Goal: Find specific page/section: Find specific page/section

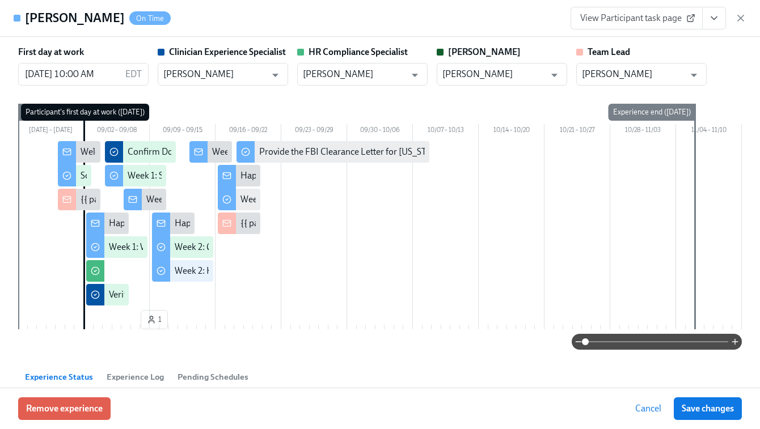
scroll to position [0, 5899]
click at [740, 12] on icon "button" at bounding box center [740, 17] width 11 height 11
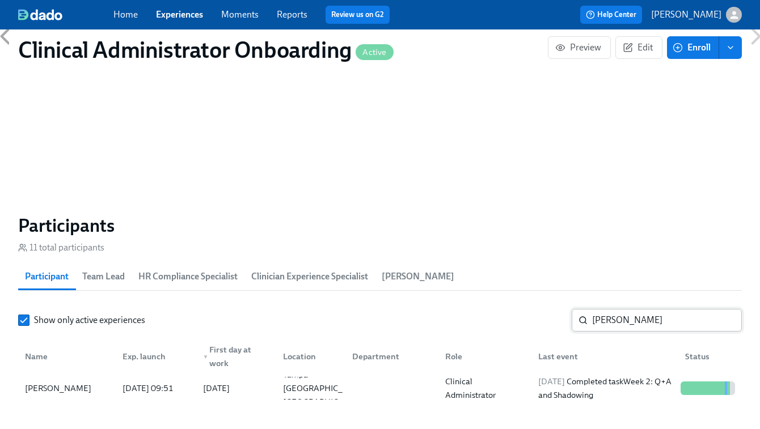
click at [625, 322] on input "[PERSON_NAME]" at bounding box center [667, 320] width 150 height 23
paste input "[PERSON_NAME]"
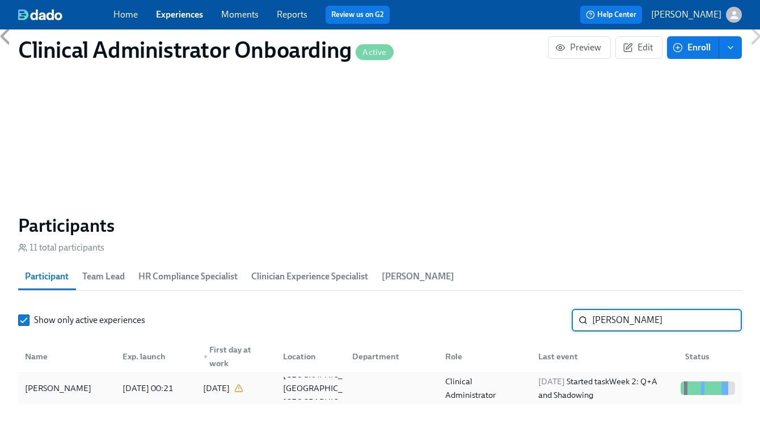
type input "[PERSON_NAME]"
click at [499, 387] on div "Clinical Administrator" at bounding box center [485, 388] width 88 height 27
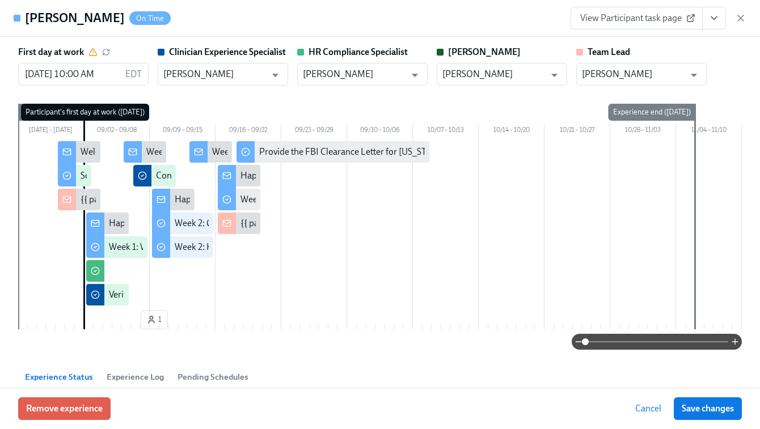
click at [651, 22] on span "View Participant task page" at bounding box center [636, 17] width 113 height 11
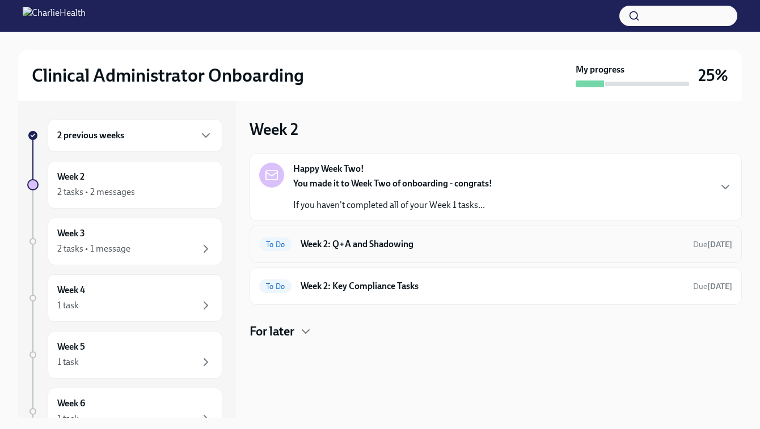
click at [432, 243] on h6 "Week 2: Q+A and Shadowing" at bounding box center [492, 244] width 383 height 12
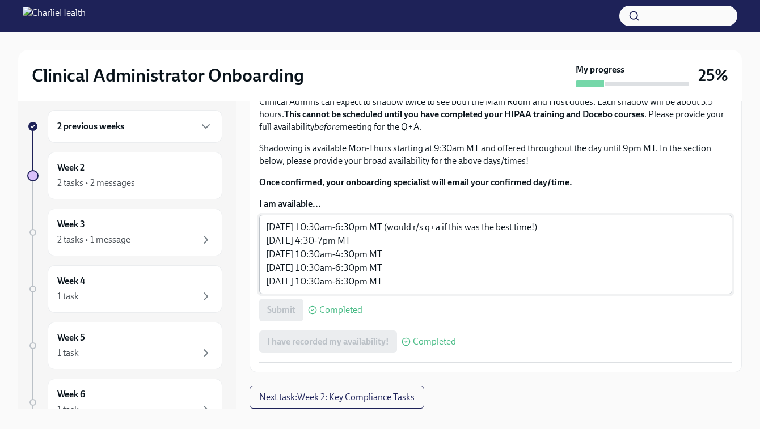
scroll to position [10, 0]
